Goal: Transaction & Acquisition: Book appointment/travel/reservation

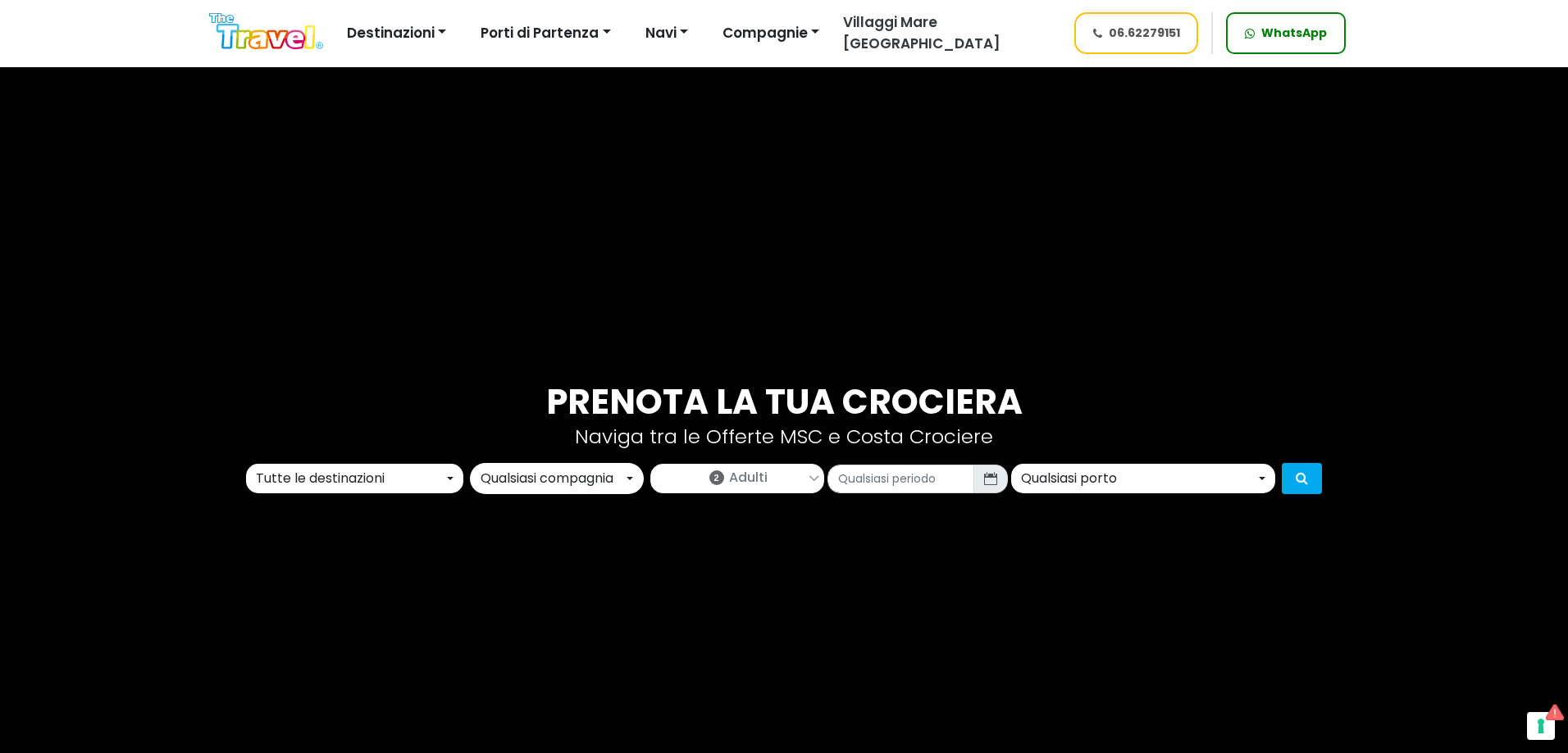
click at [407, 471] on div "Tutte le destinazioni" at bounding box center [350, 478] width 188 height 20
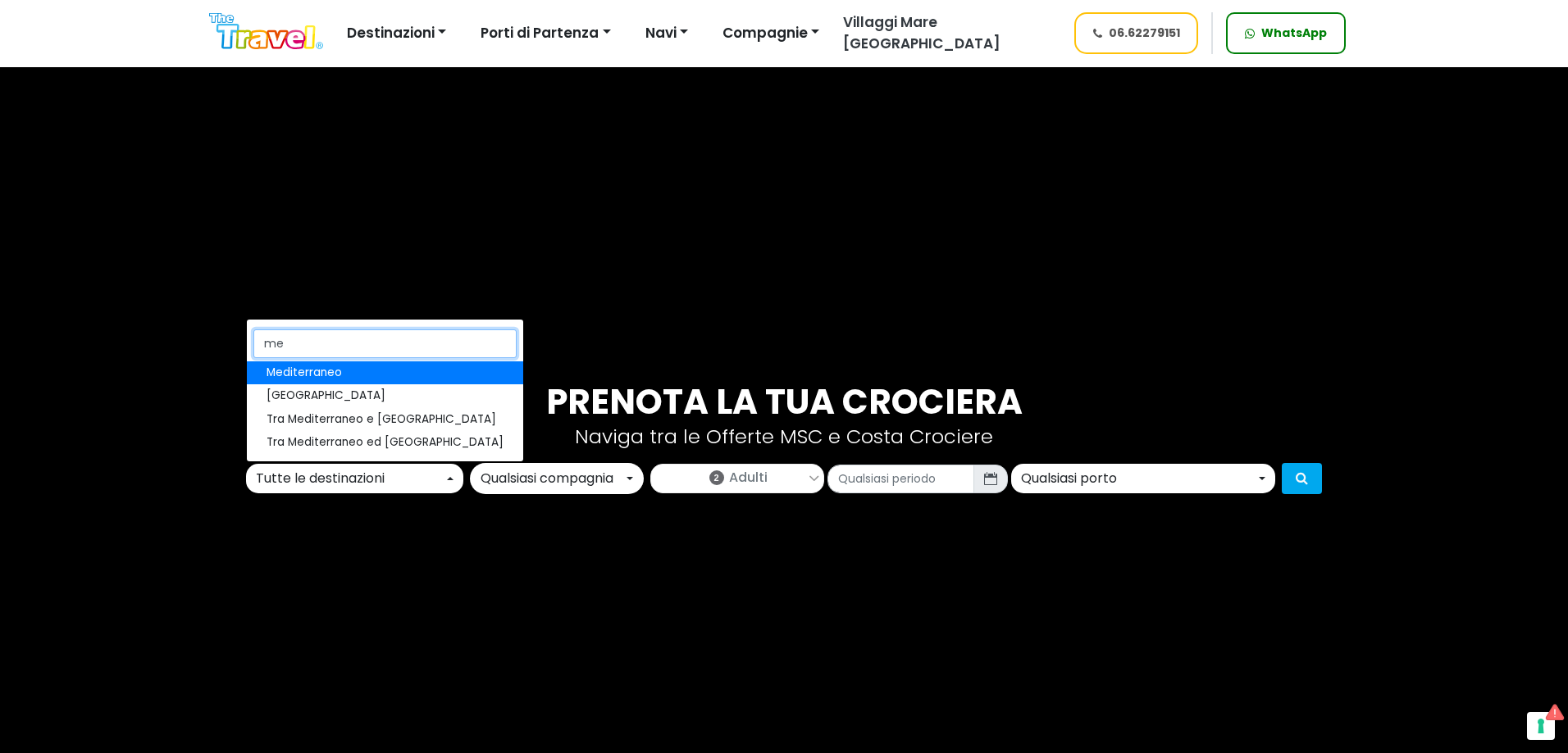
type input "med"
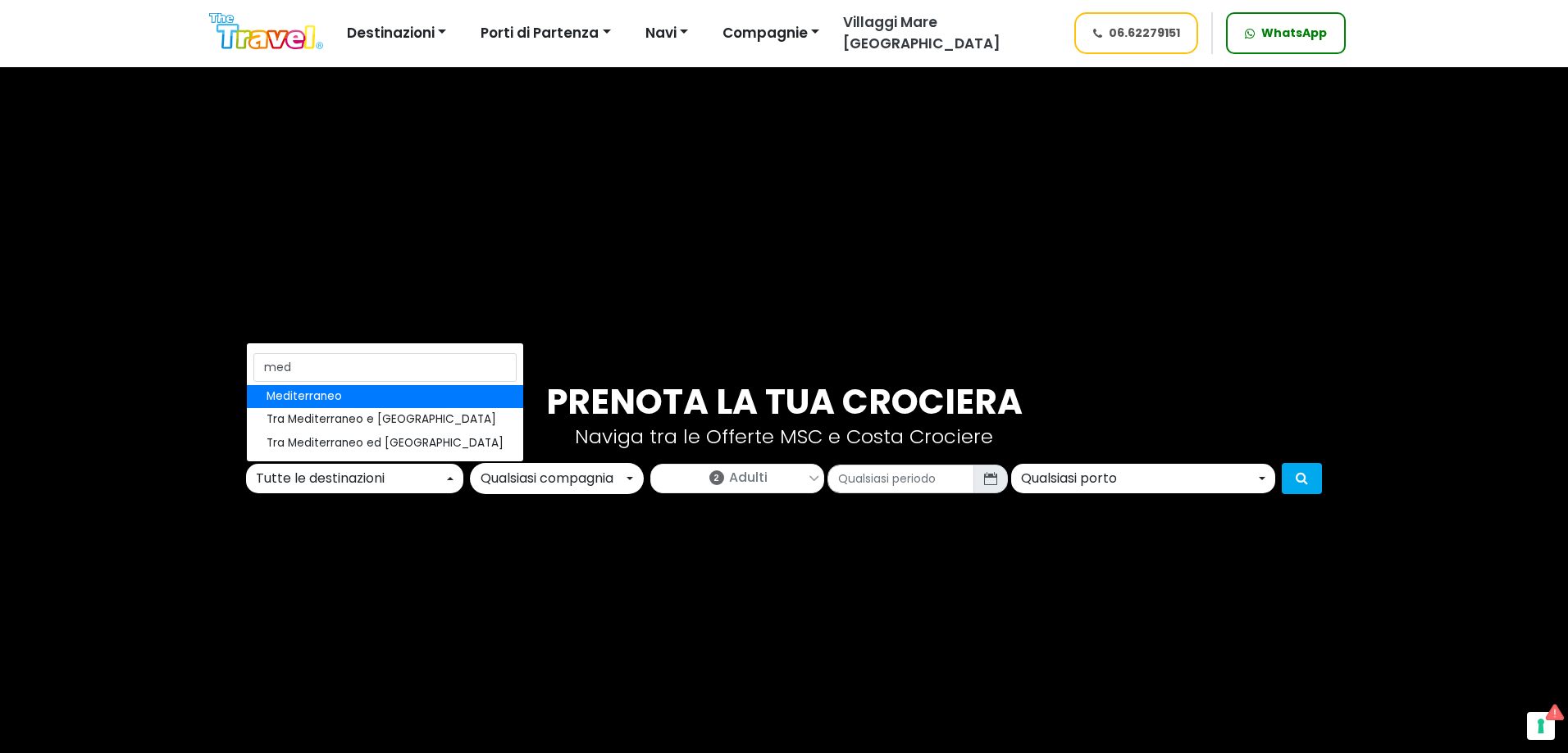
select select "MED"
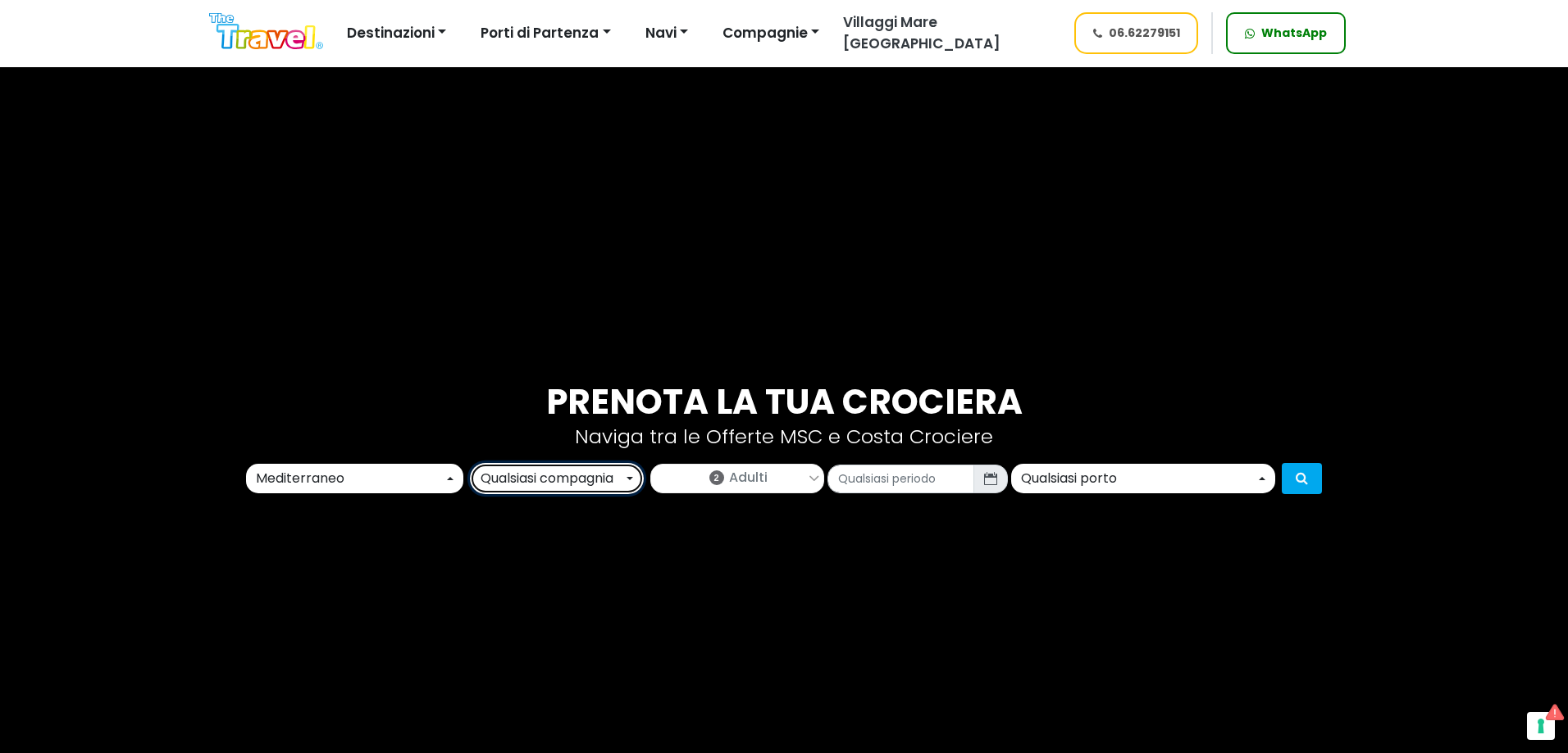
click at [565, 486] on div "Qualsiasi compagnia" at bounding box center [551, 478] width 142 height 20
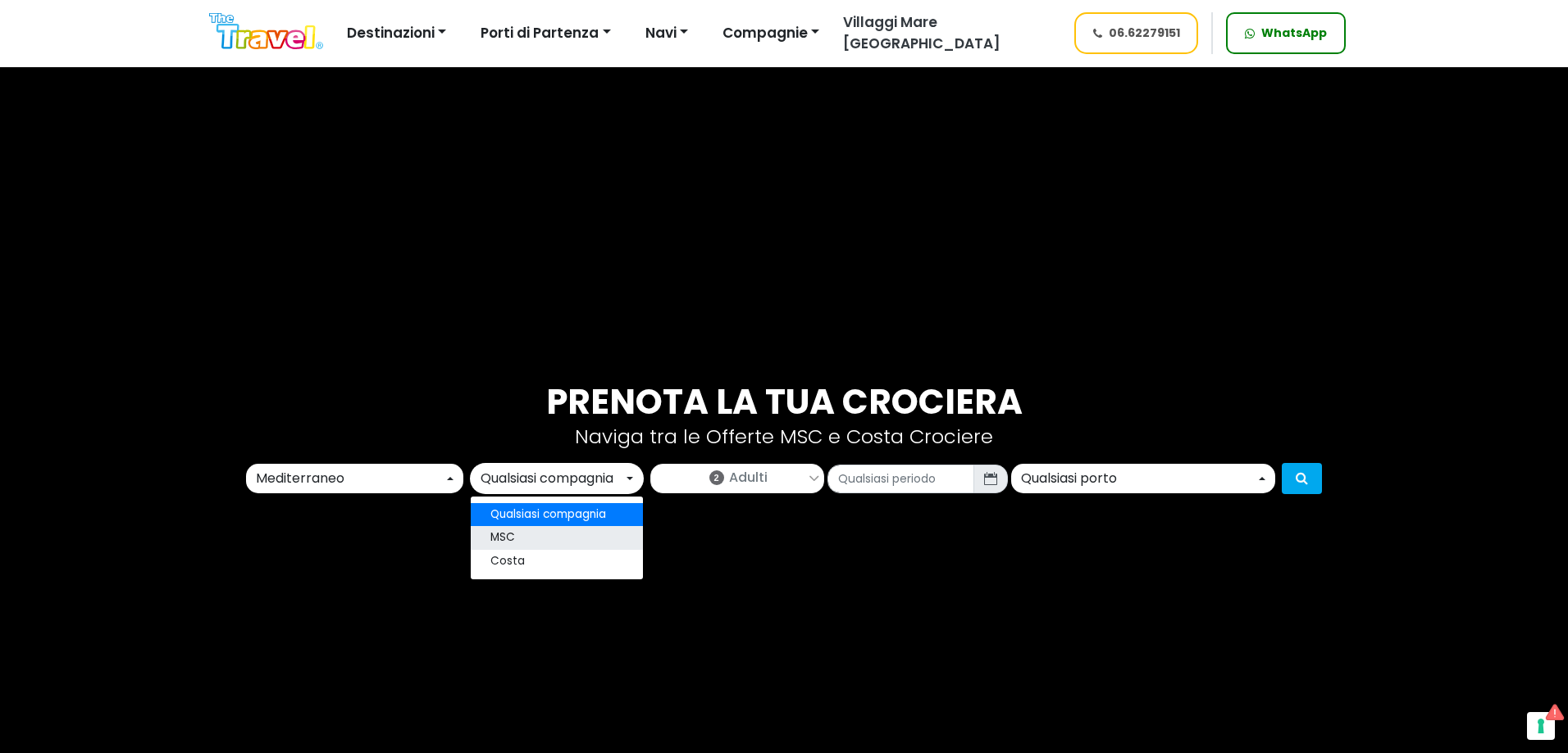
click at [502, 539] on span "MSC" at bounding box center [502, 539] width 24 height 17
select select "msc"
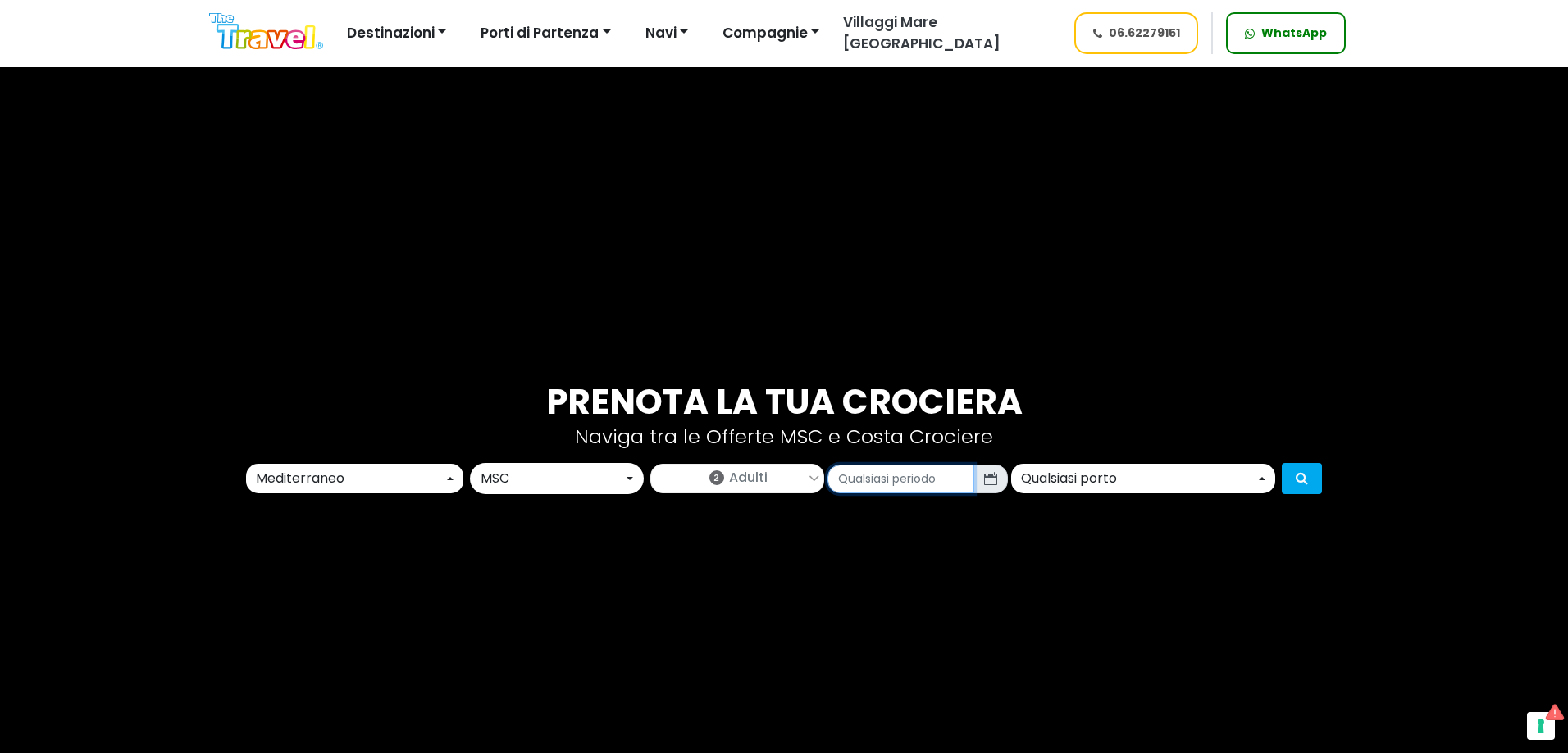
click at [925, 472] on input "text" at bounding box center [901, 479] width 147 height 29
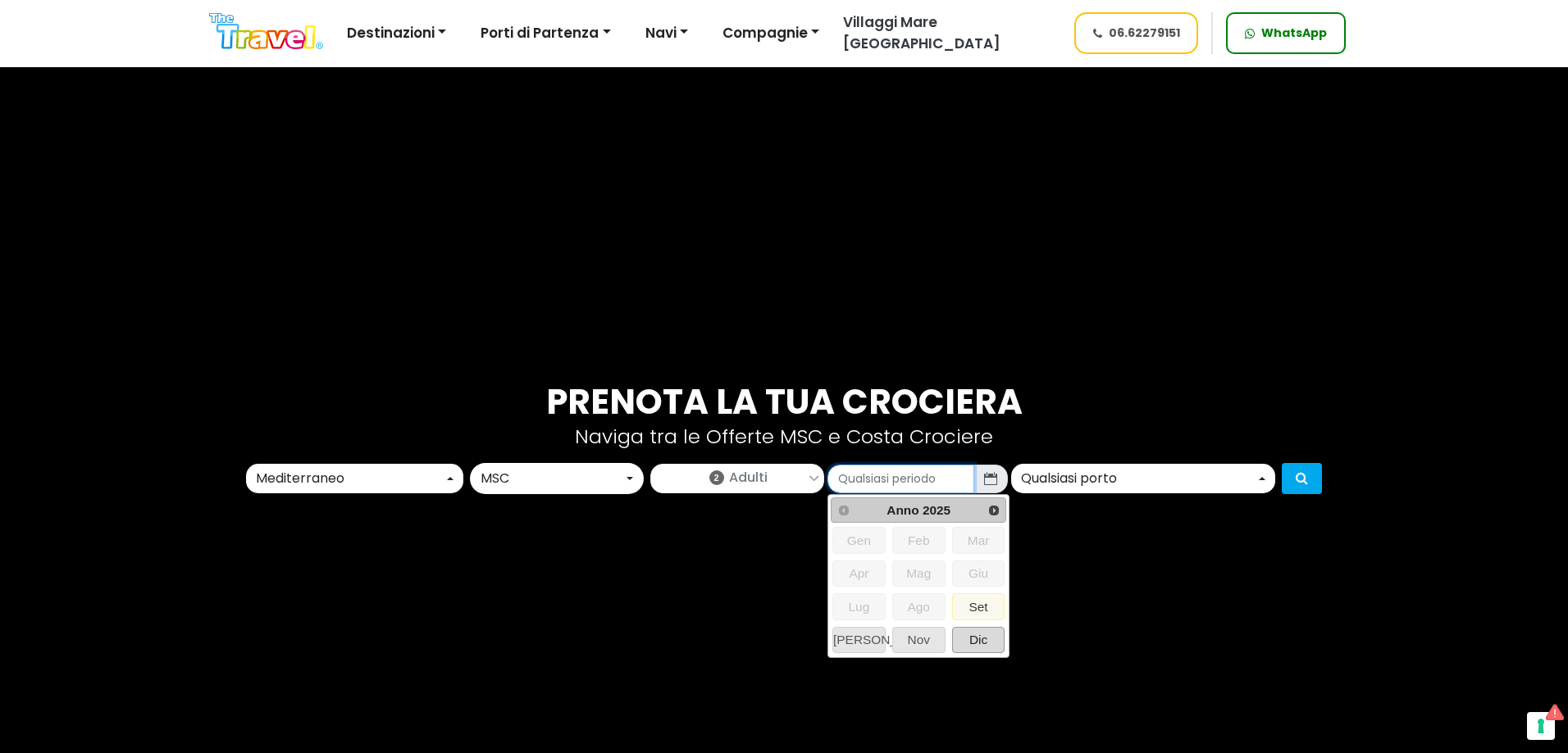
drag, startPoint x: 973, startPoint y: 640, endPoint x: 978, endPoint y: 628, distance: 13.0
click at [974, 641] on span "Dic" at bounding box center [979, 641] width 52 height 24
type input "12/2025"
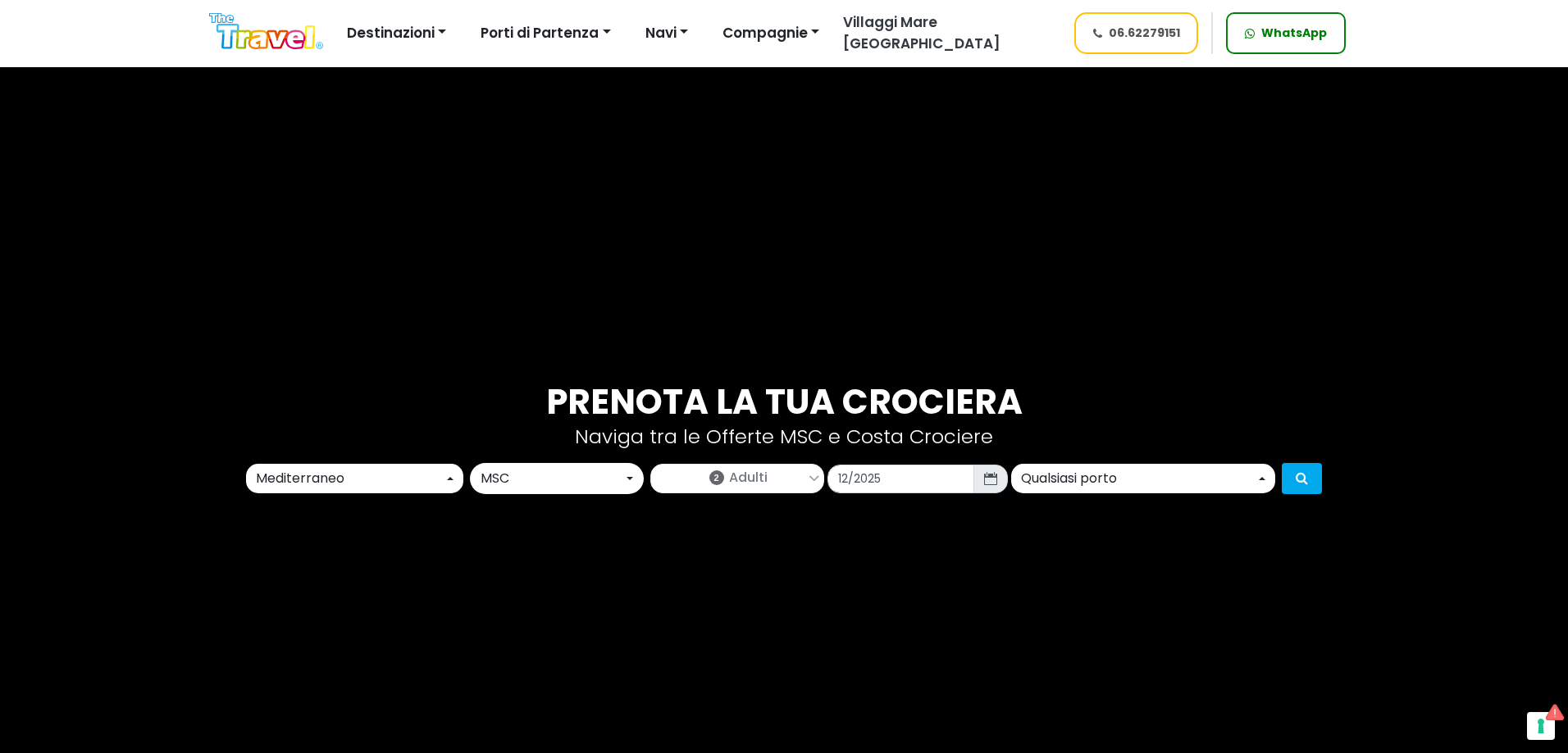
click at [1101, 480] on div "Qualsiasi porto" at bounding box center [1138, 478] width 234 height 20
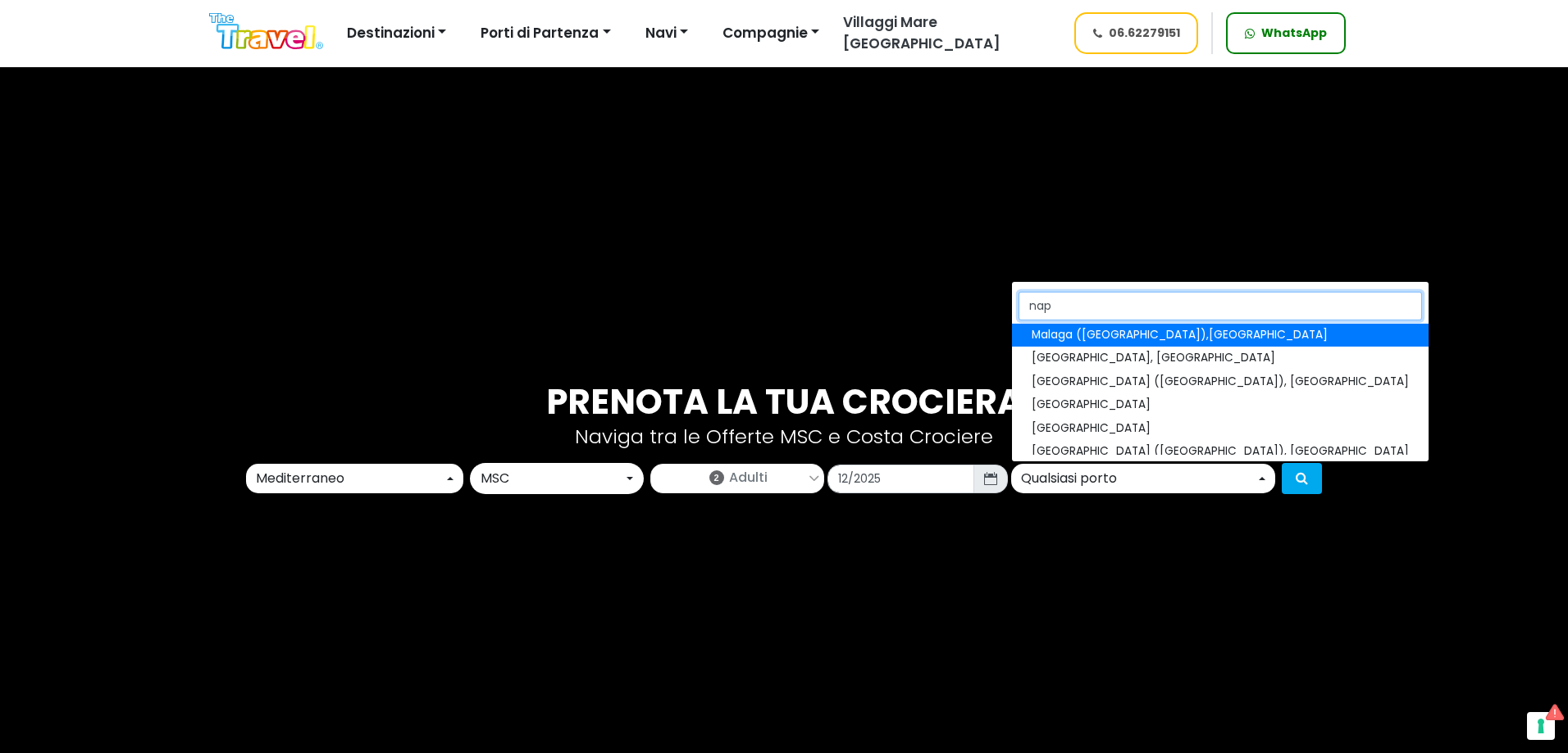
type input "napo"
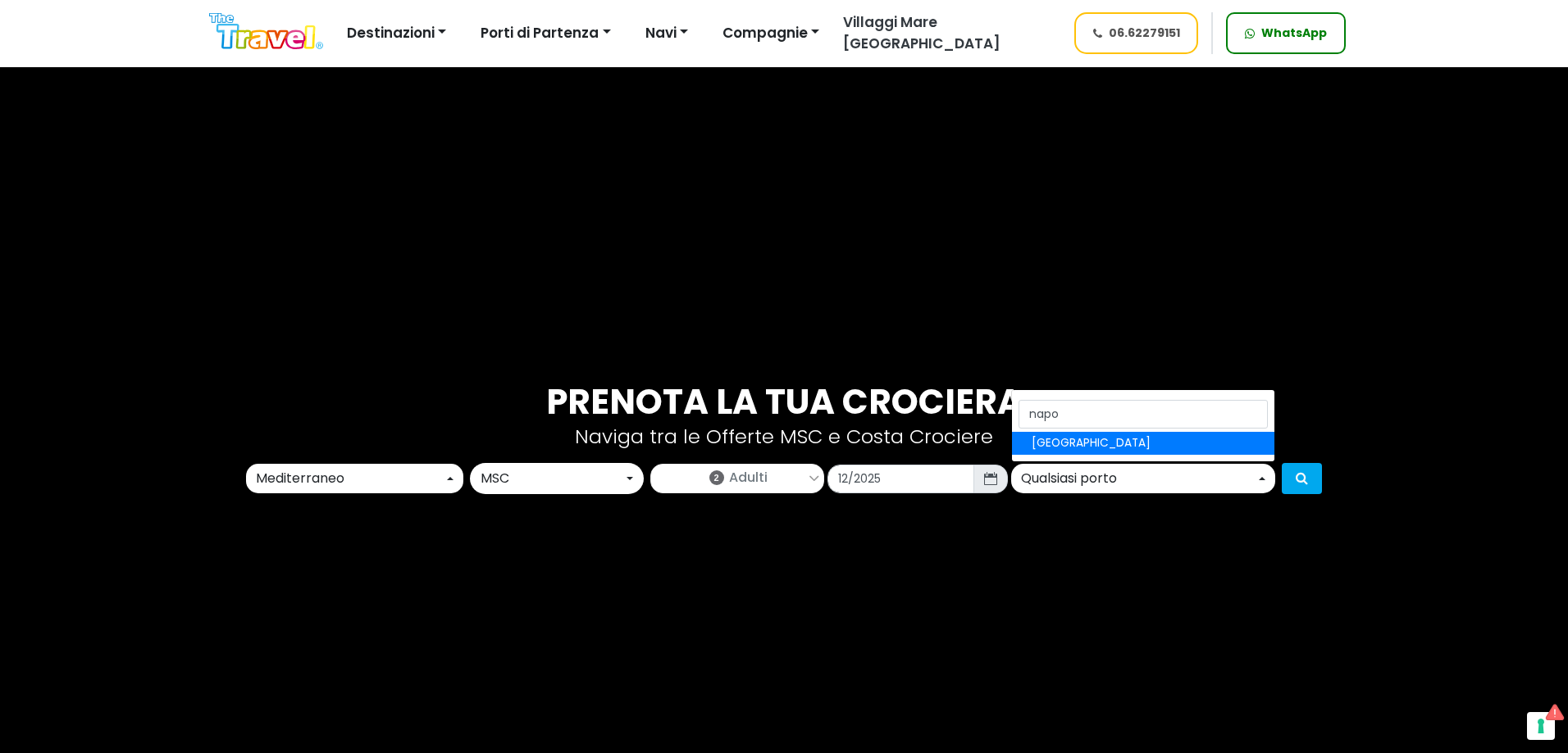
select select "NAP"
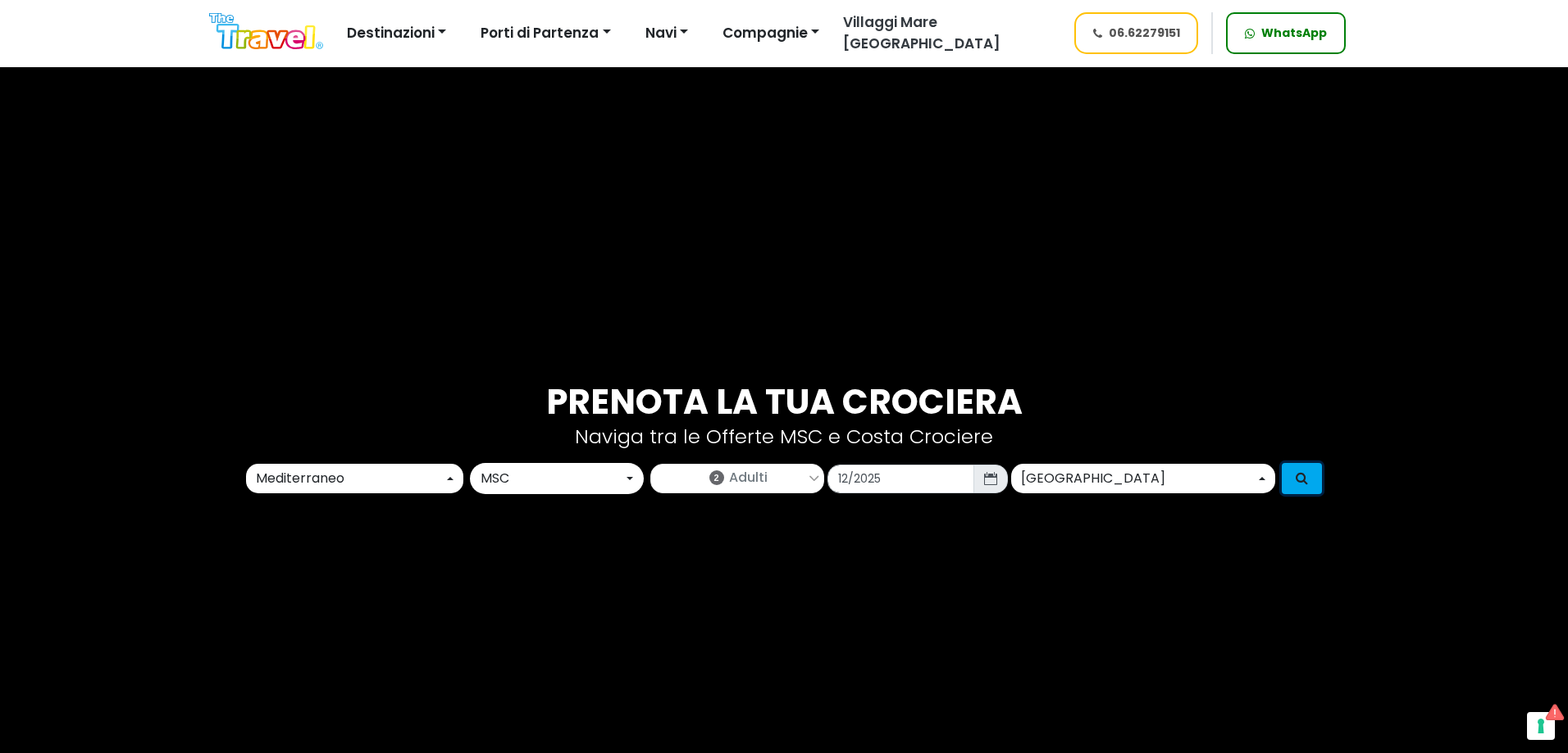
click at [1303, 485] on button "submit" at bounding box center [1301, 479] width 40 height 32
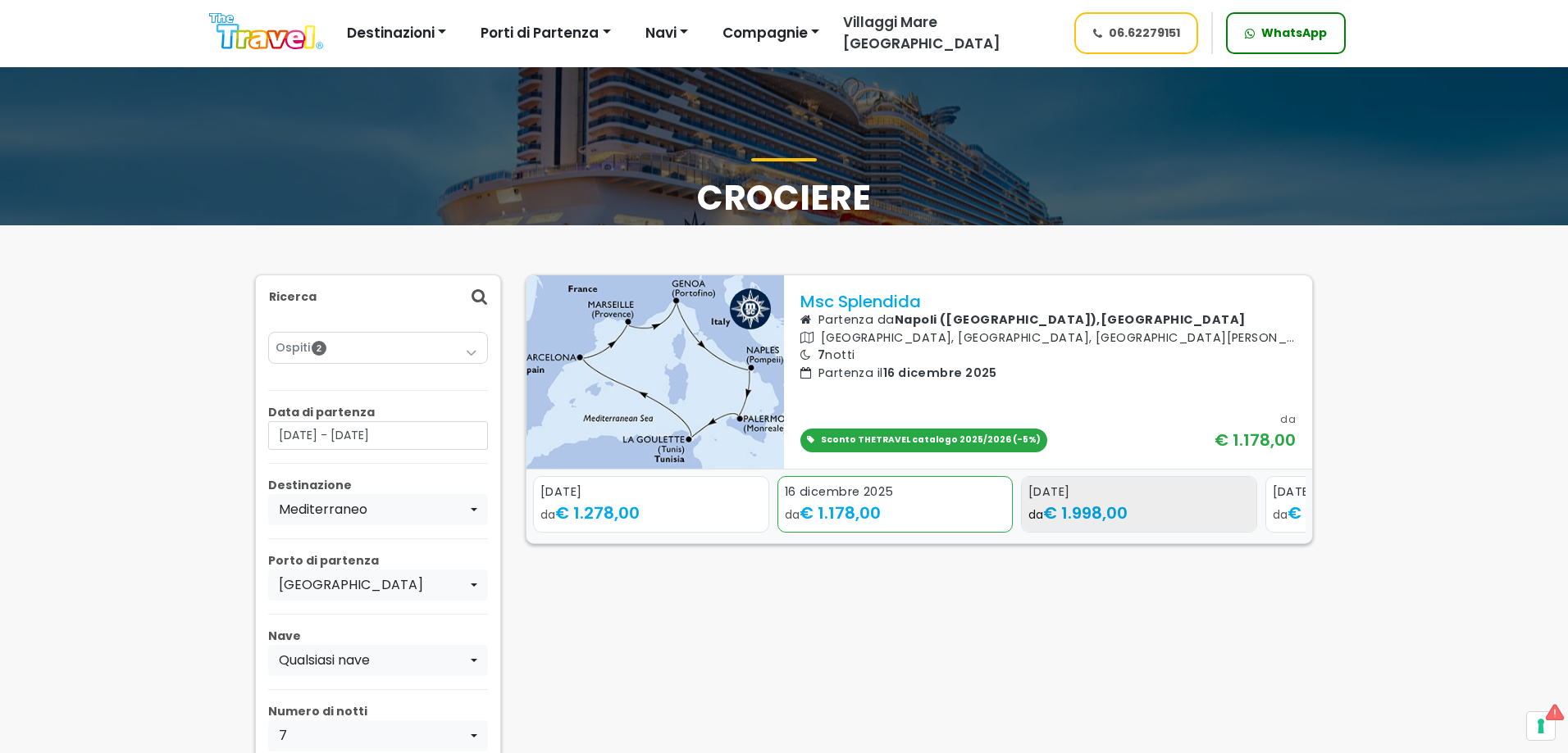
click at [1148, 506] on div "da € 1.998,00" at bounding box center [1139, 513] width 221 height 24
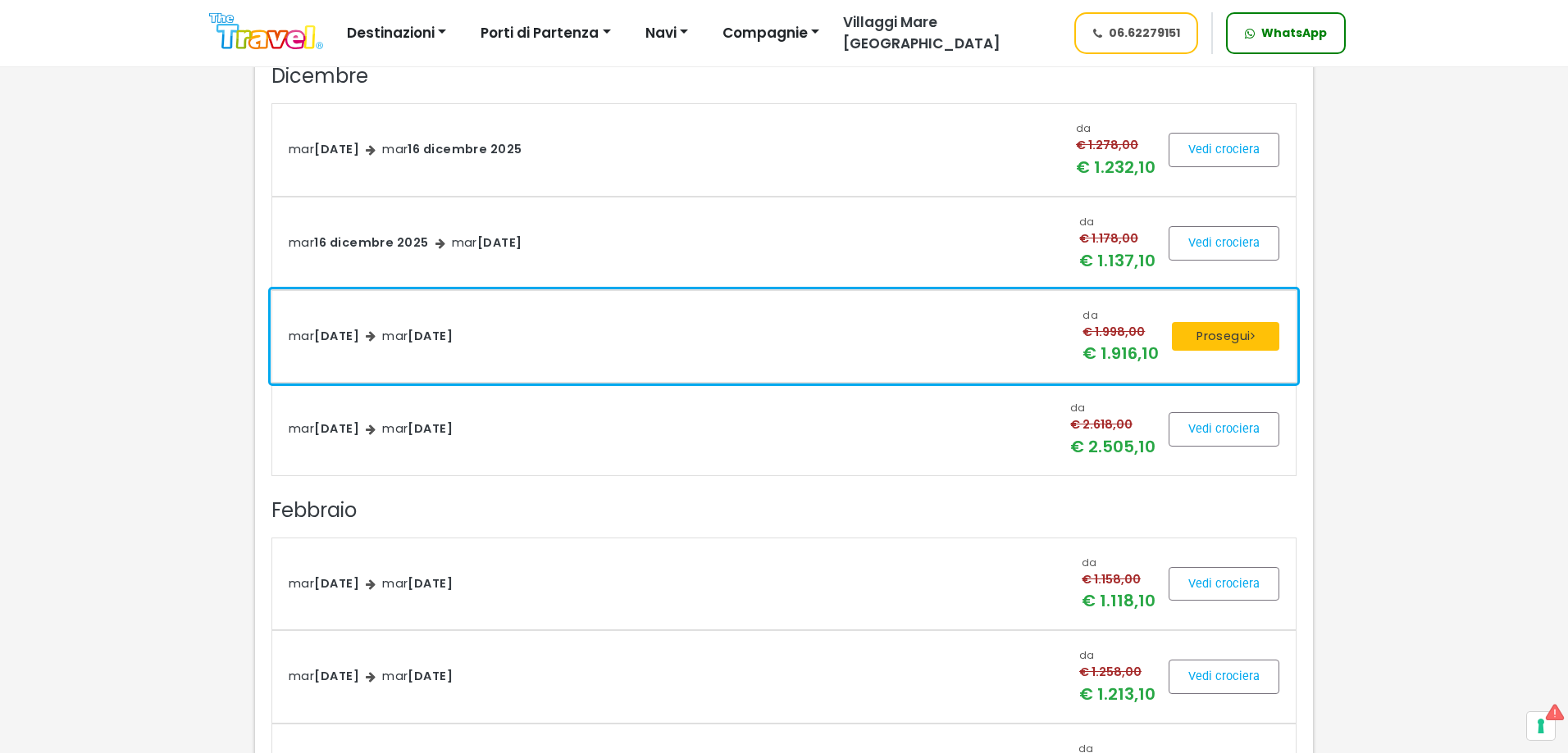
scroll to position [820, 0]
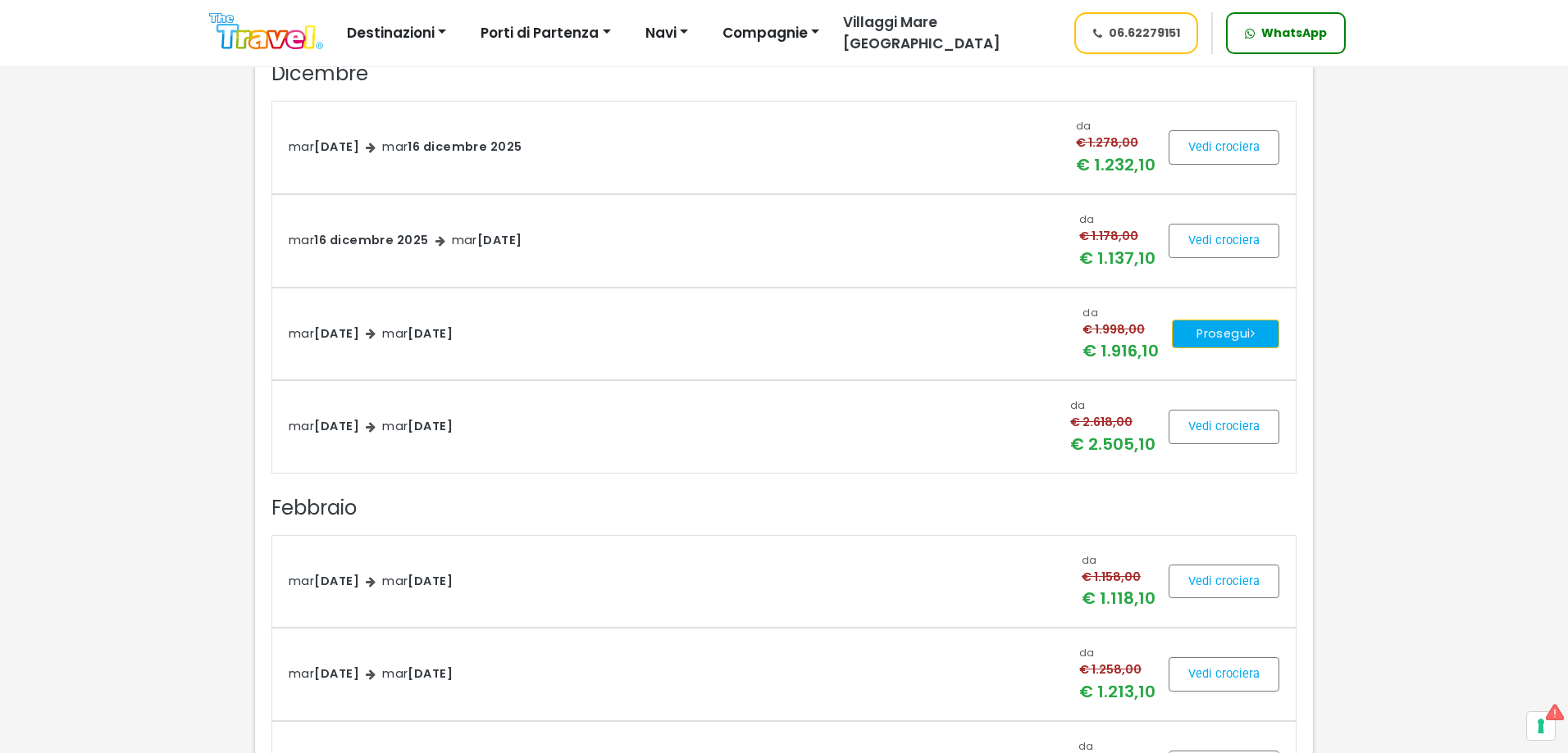
click at [1232, 331] on button "Prosegui" at bounding box center [1226, 335] width 108 height 30
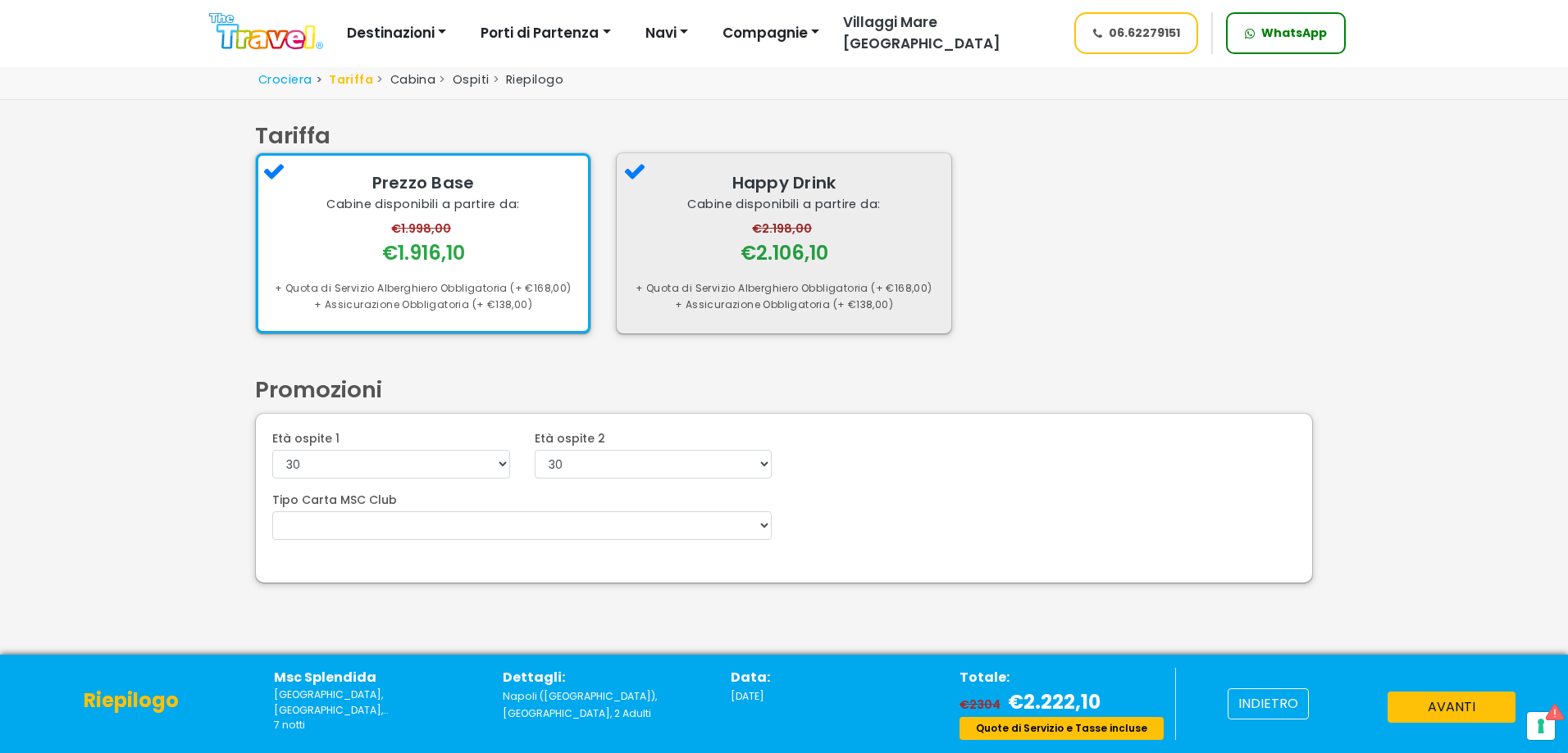
click at [787, 274] on div "Happy Drink Cabine disponibili a partire da: €2.198,00 €2.106,10 + Quota di Ser…" at bounding box center [784, 243] width 335 height 179
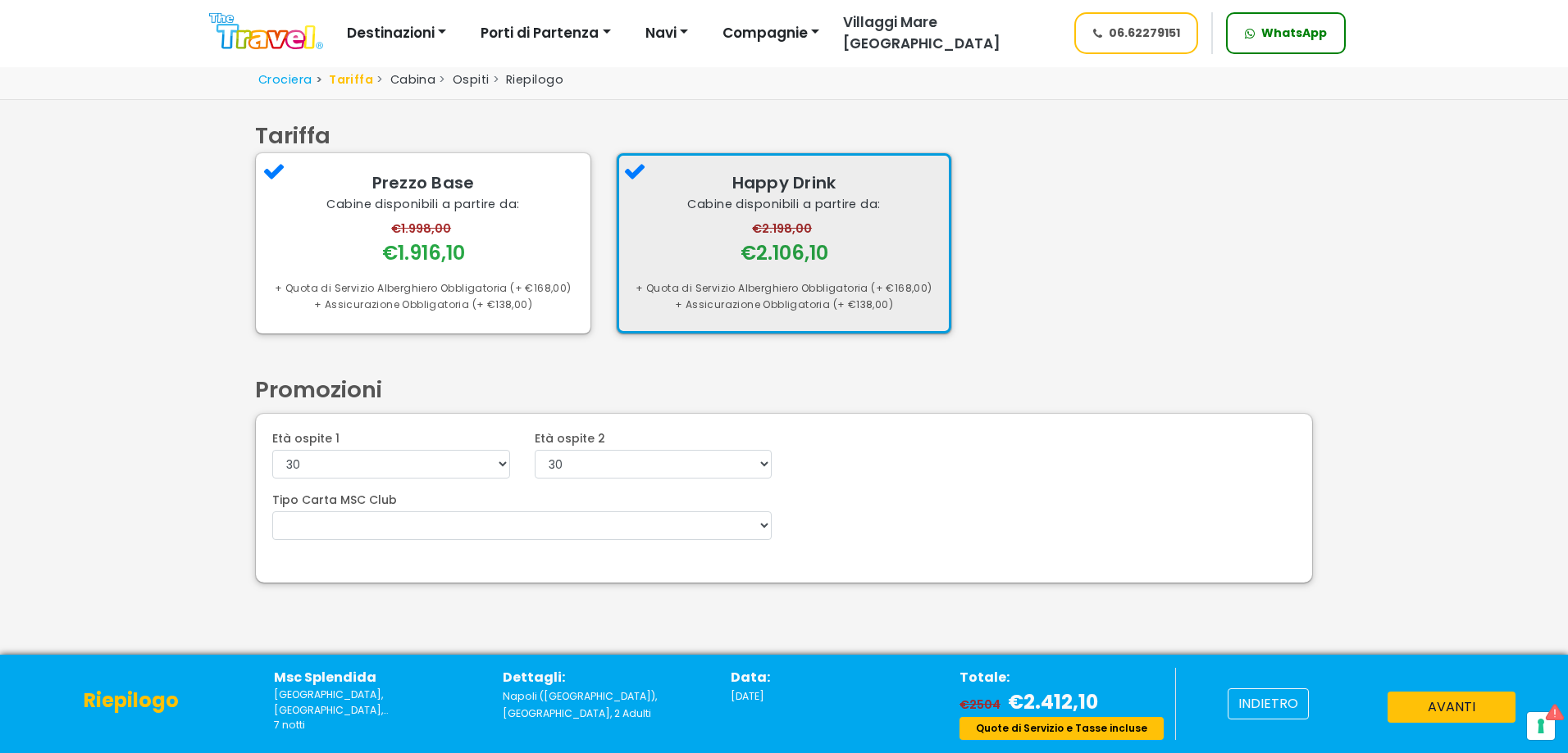
scroll to position [80, 0]
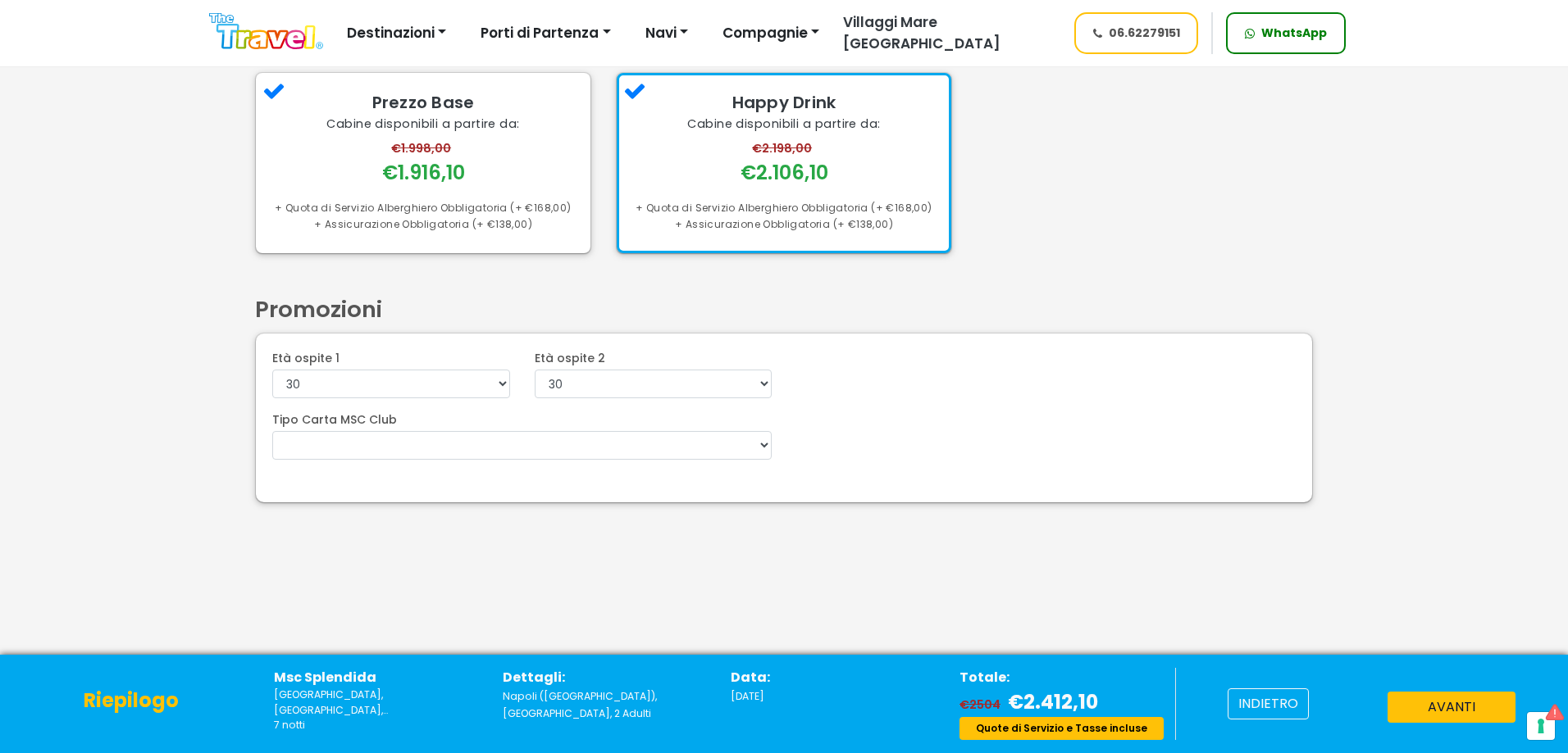
click at [1428, 712] on button "avanti" at bounding box center [1452, 707] width 128 height 32
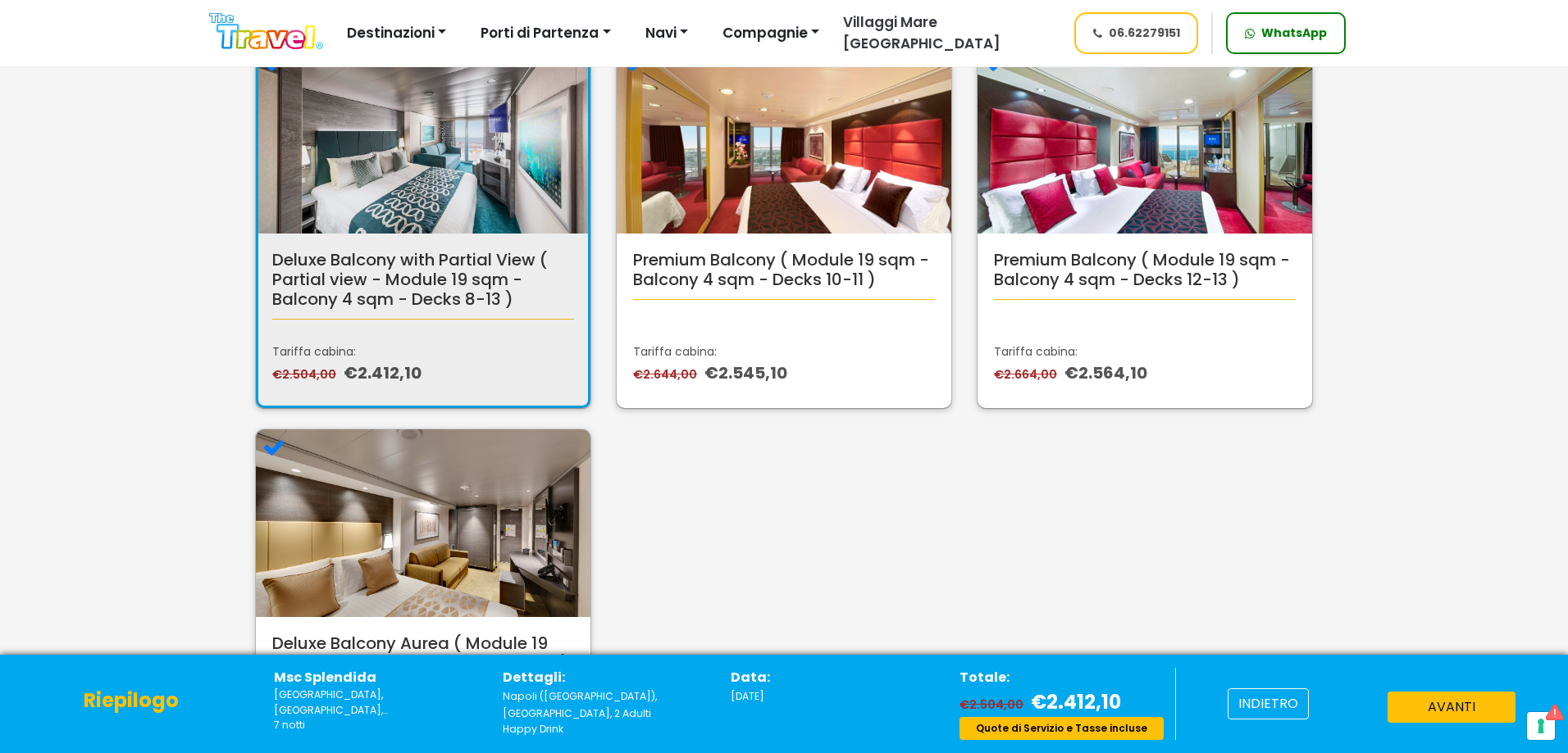
scroll to position [164, 0]
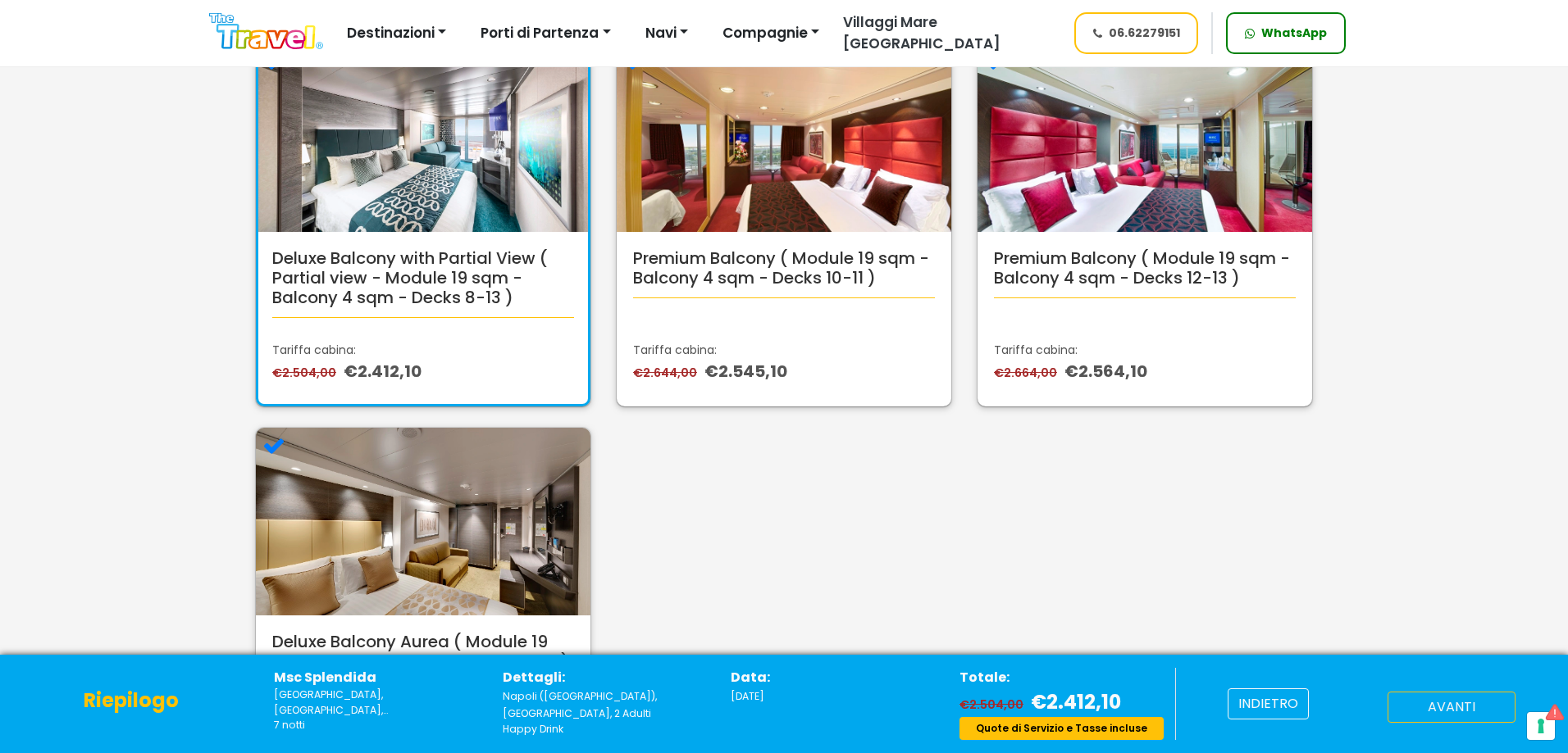
click at [1444, 715] on button "avanti" at bounding box center [1452, 707] width 128 height 32
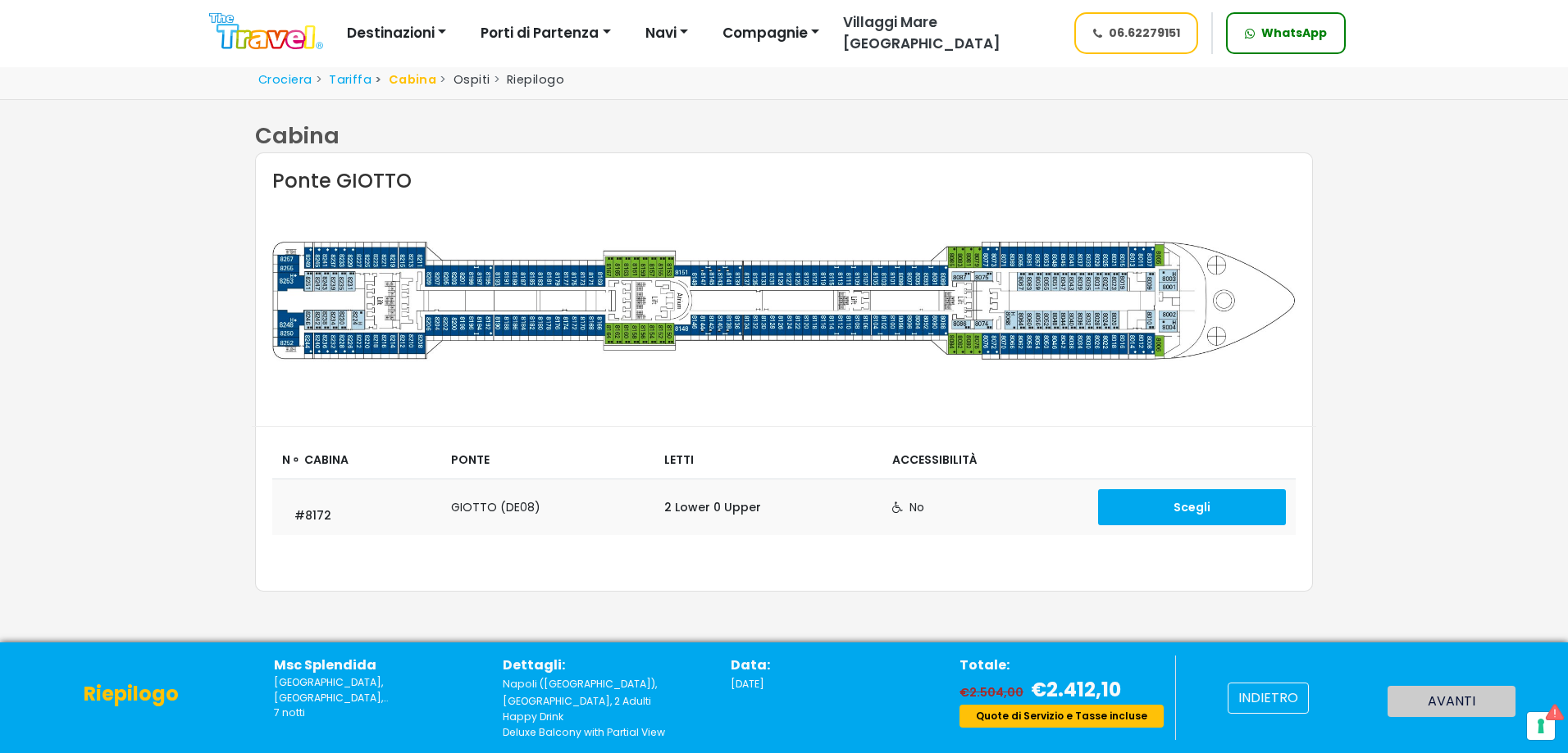
click at [1178, 488] on td "Scegli" at bounding box center [1191, 508] width 207 height 57
click at [1170, 509] on button "Scegli" at bounding box center [1192, 508] width 188 height 36
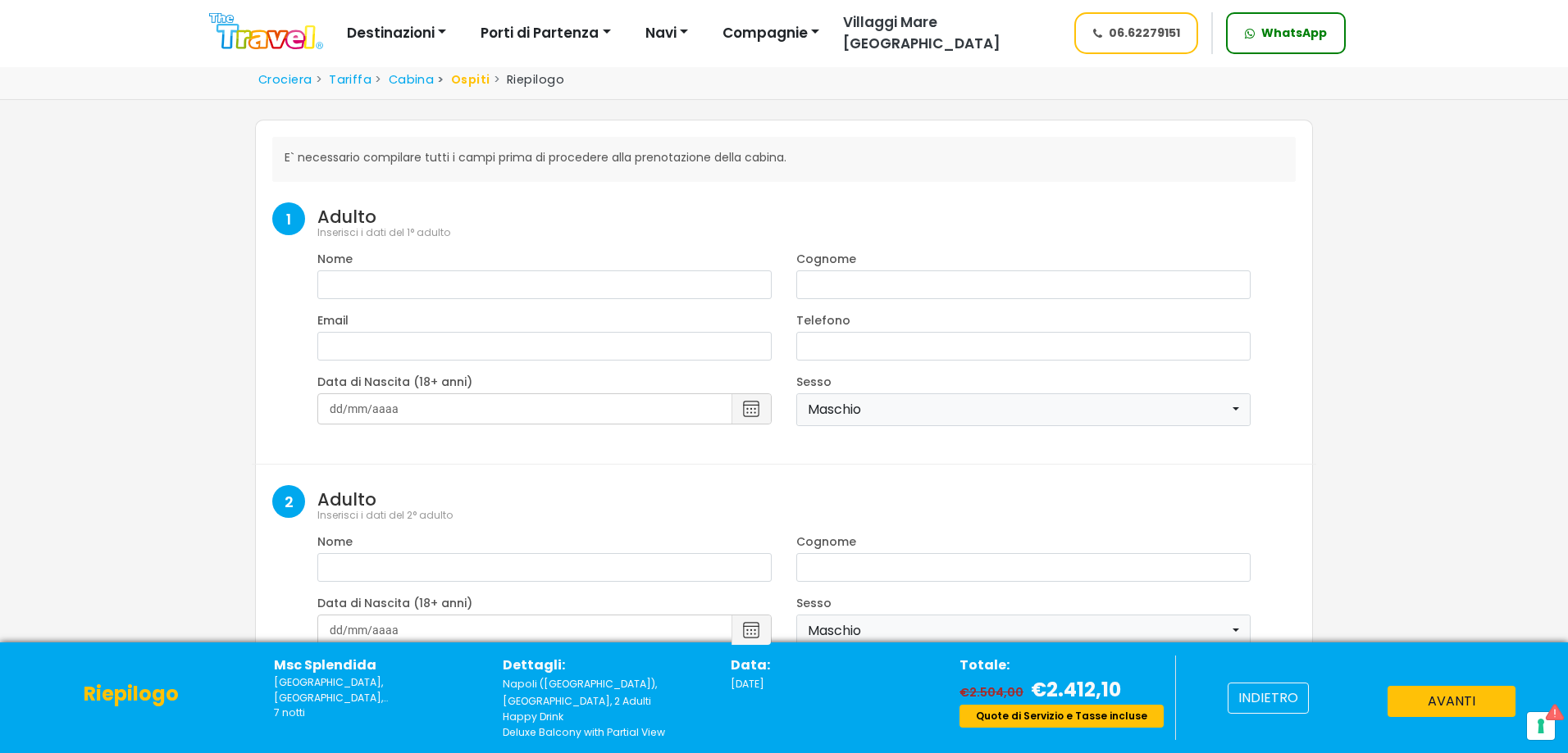
select select "8"
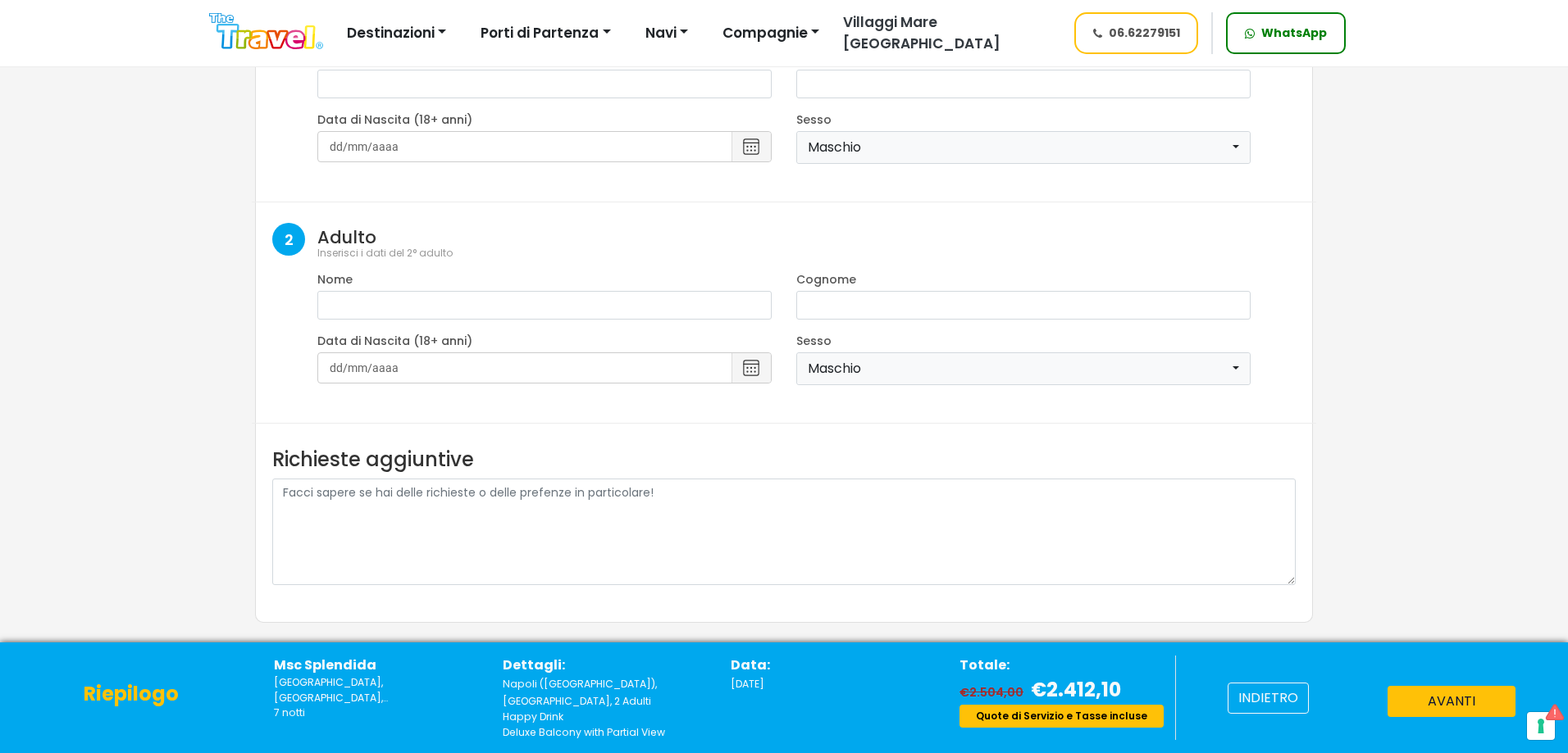
scroll to position [297, 0]
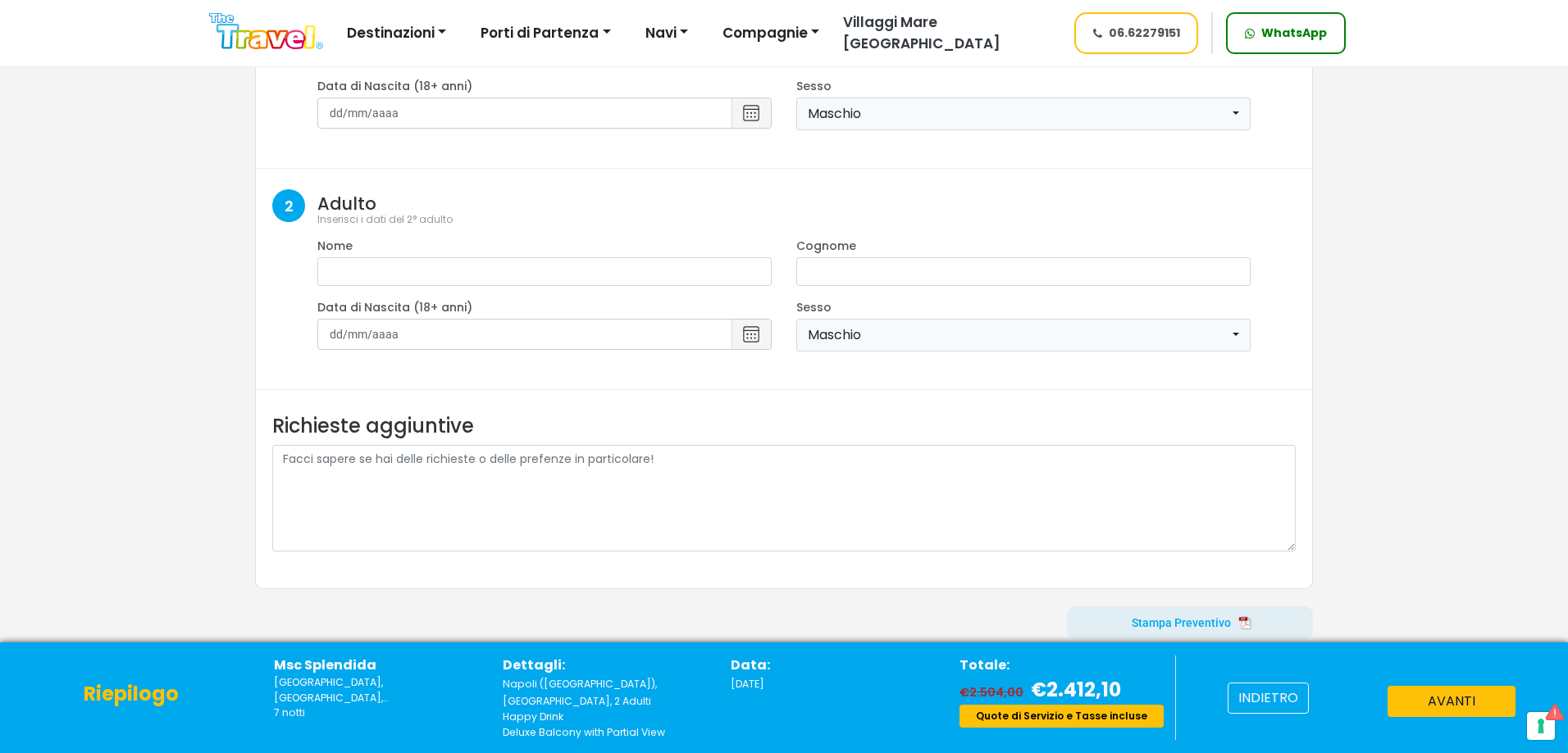
click at [1168, 626] on span at bounding box center [1189, 623] width 246 height 39
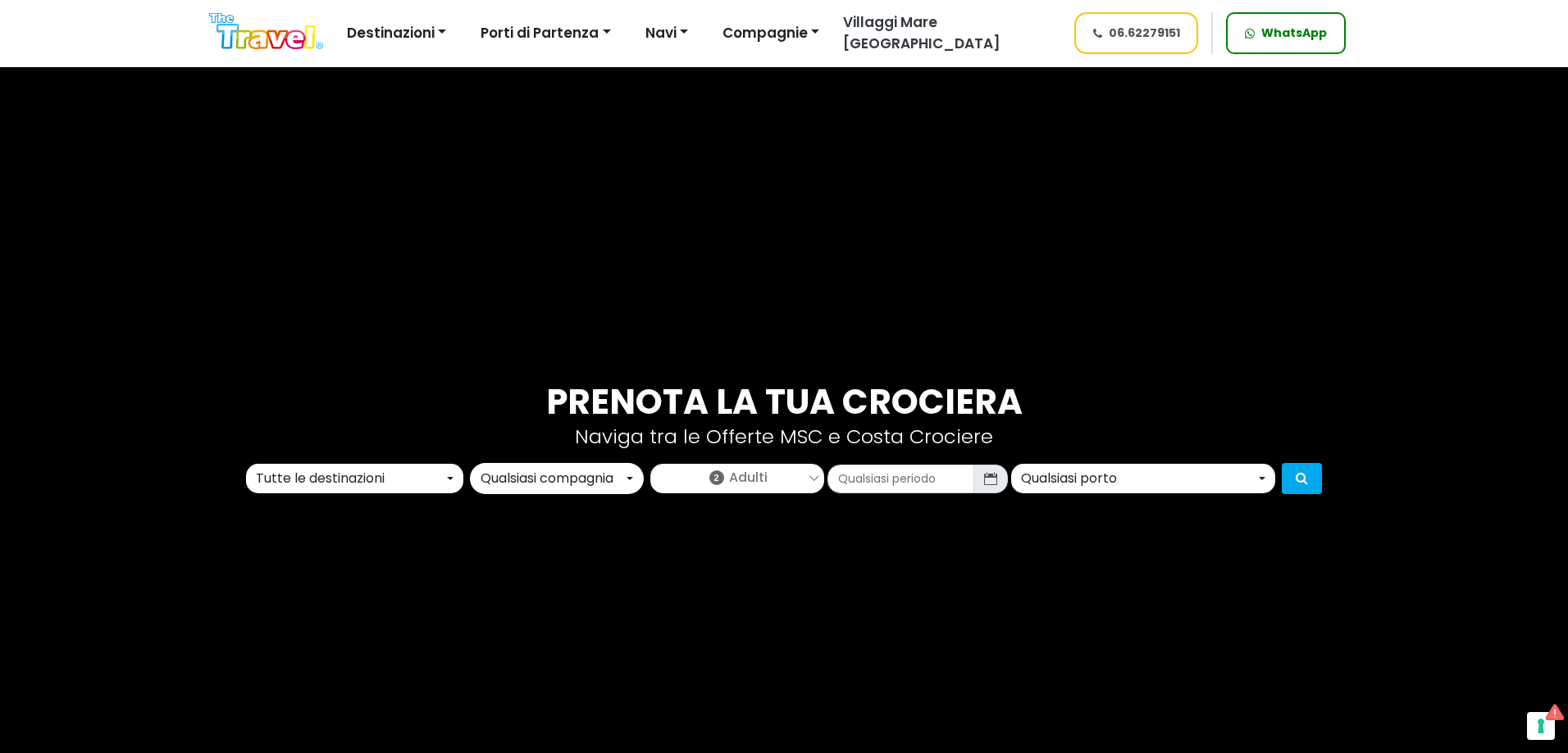
click at [449, 472] on button "Tutte le destinazioni" at bounding box center [355, 479] width 218 height 30
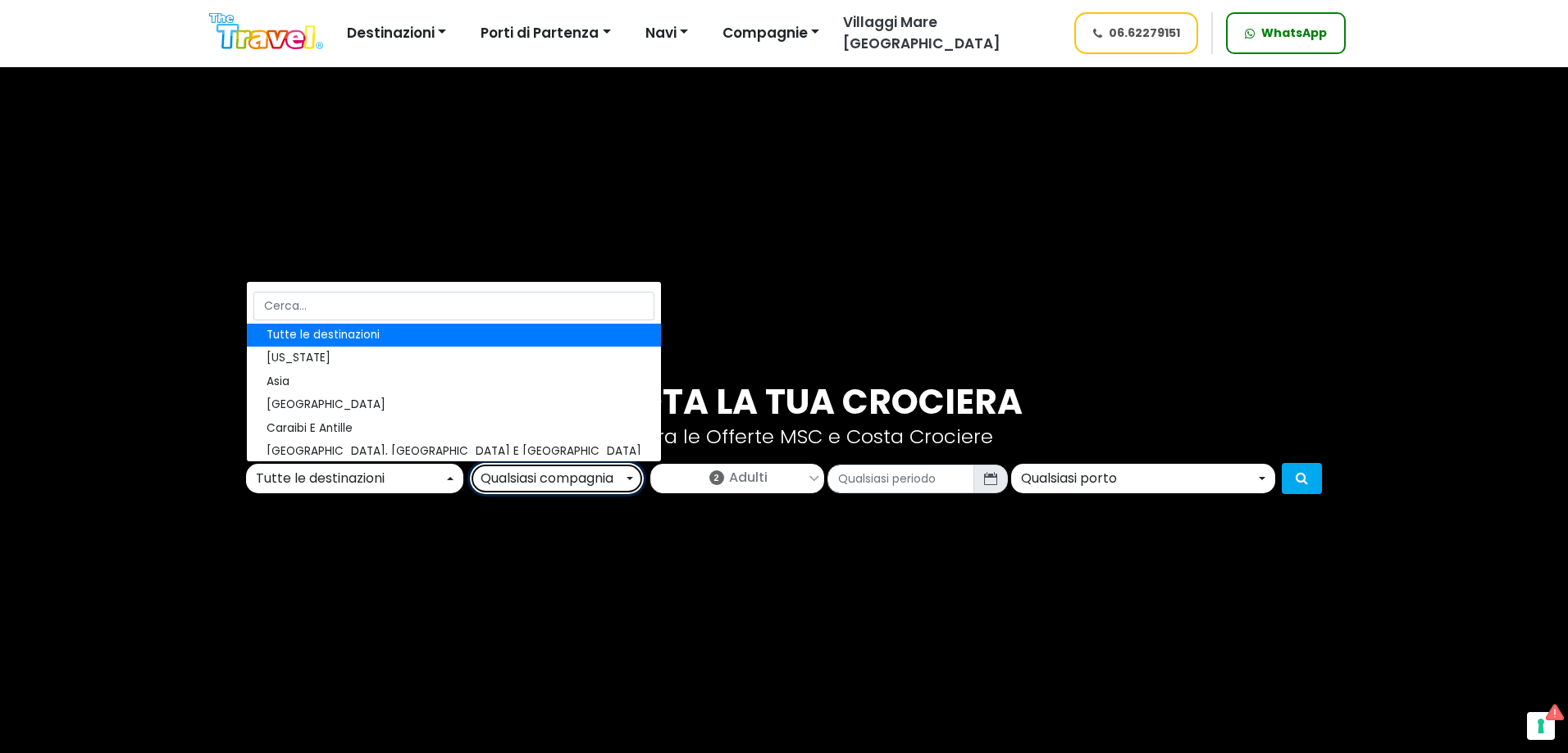
click at [533, 480] on div "Qualsiasi compagnia" at bounding box center [551, 478] width 142 height 20
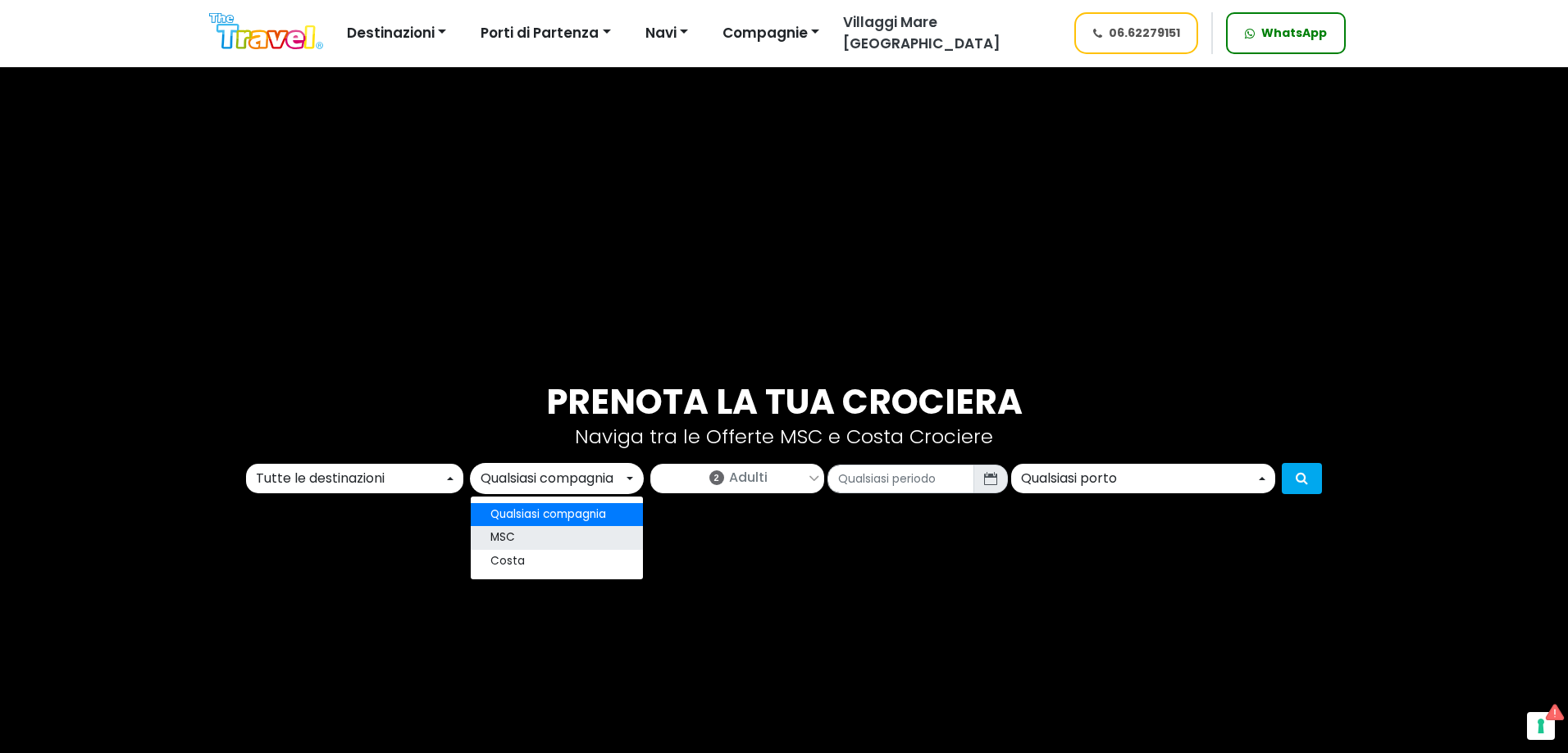
click at [529, 531] on link "MSC" at bounding box center [556, 538] width 172 height 23
select select "msc"
